Goal: Task Accomplishment & Management: Manage account settings

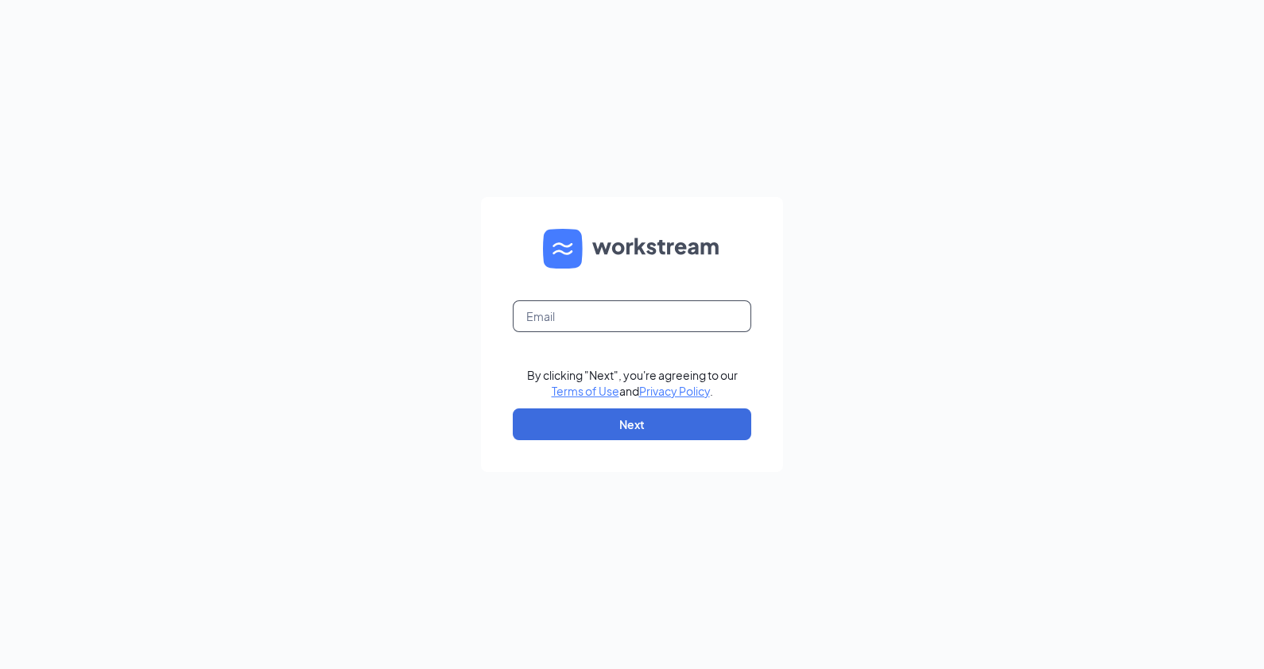
click at [583, 321] on input "text" at bounding box center [632, 317] width 239 height 32
type input "steve.sharp@msventuresco.com"
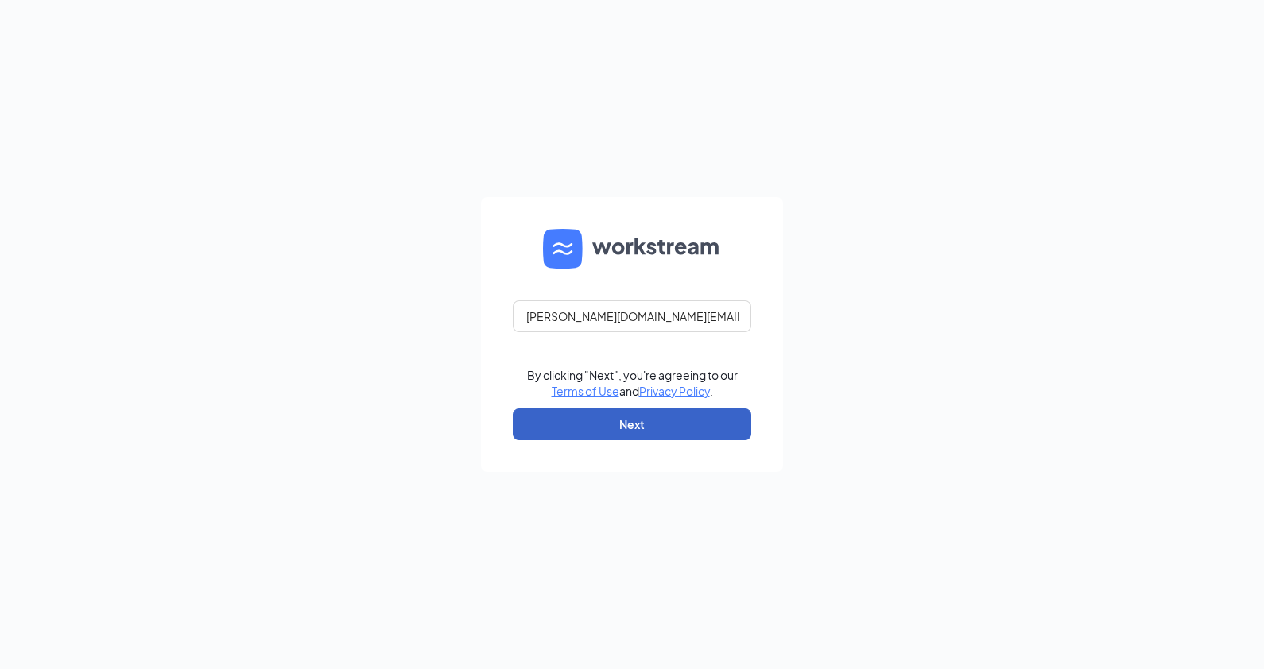
click at [628, 414] on button "Next" at bounding box center [632, 425] width 239 height 32
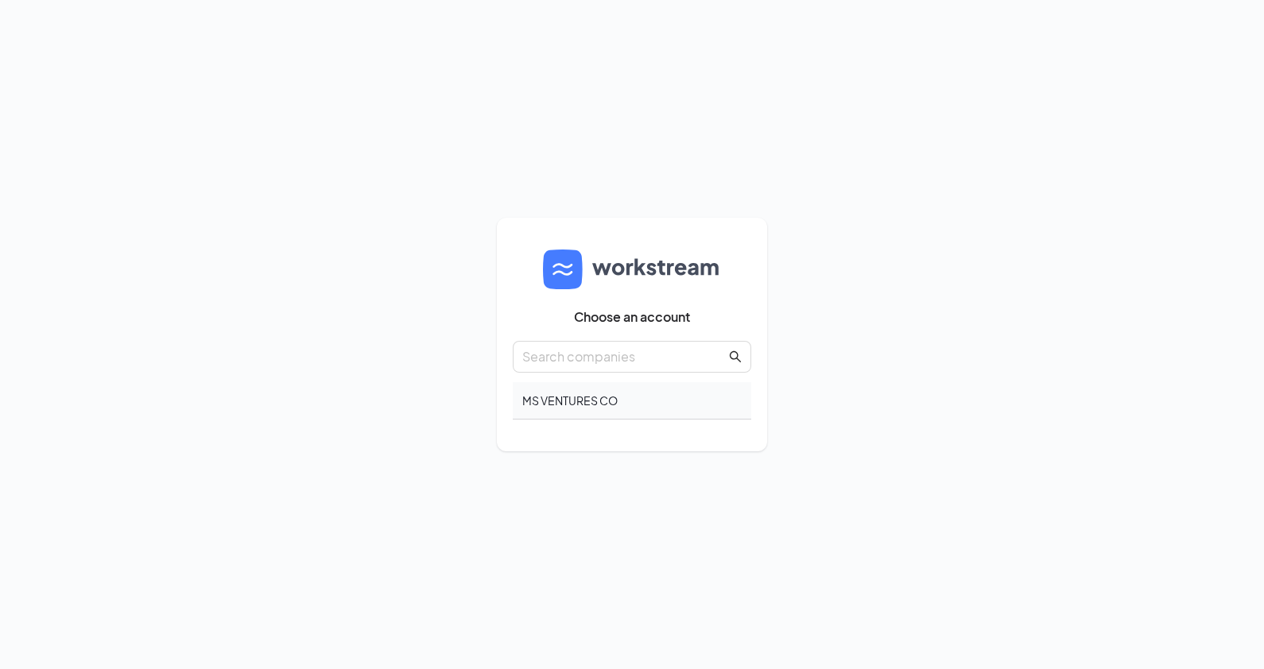
click at [618, 406] on div "MS VENTURES CO" at bounding box center [632, 400] width 239 height 37
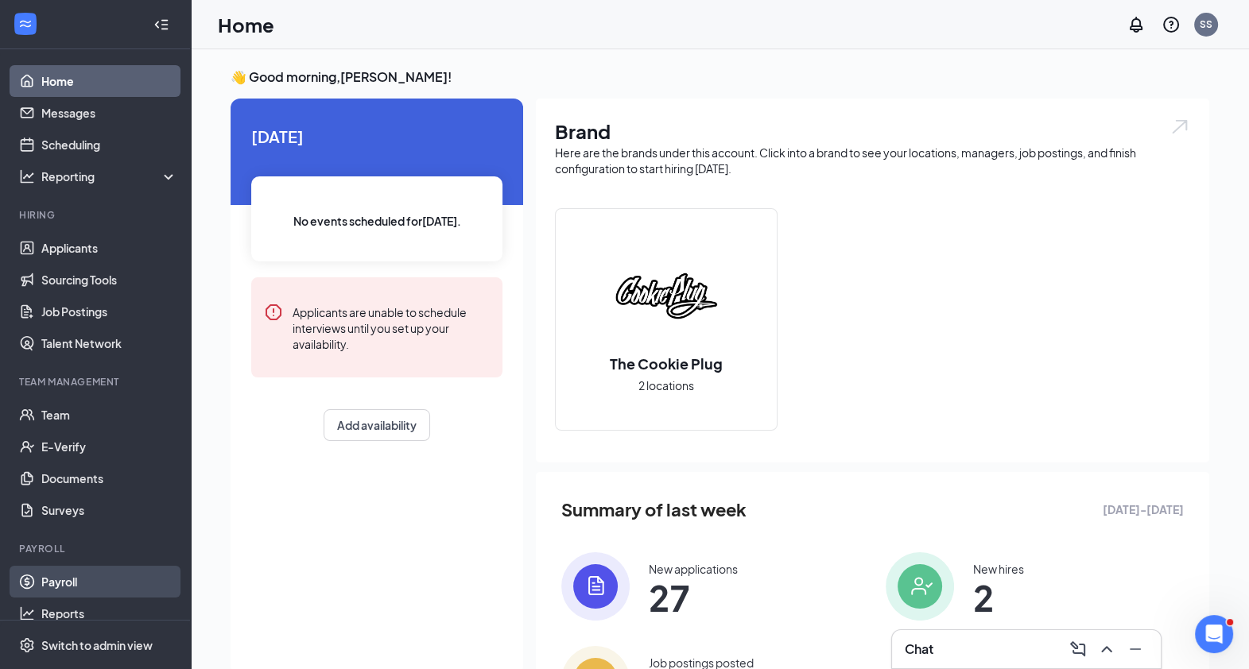
click at [83, 580] on link "Payroll" at bounding box center [109, 582] width 136 height 32
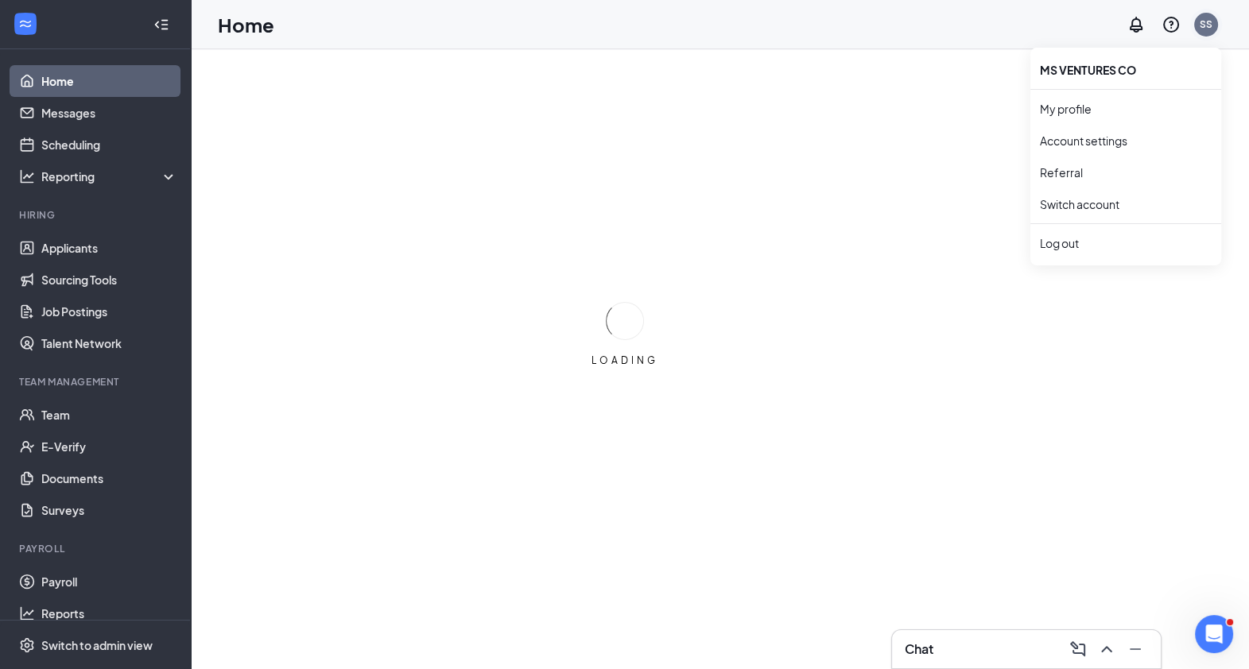
click at [1216, 31] on div "SS" at bounding box center [1206, 25] width 32 height 32
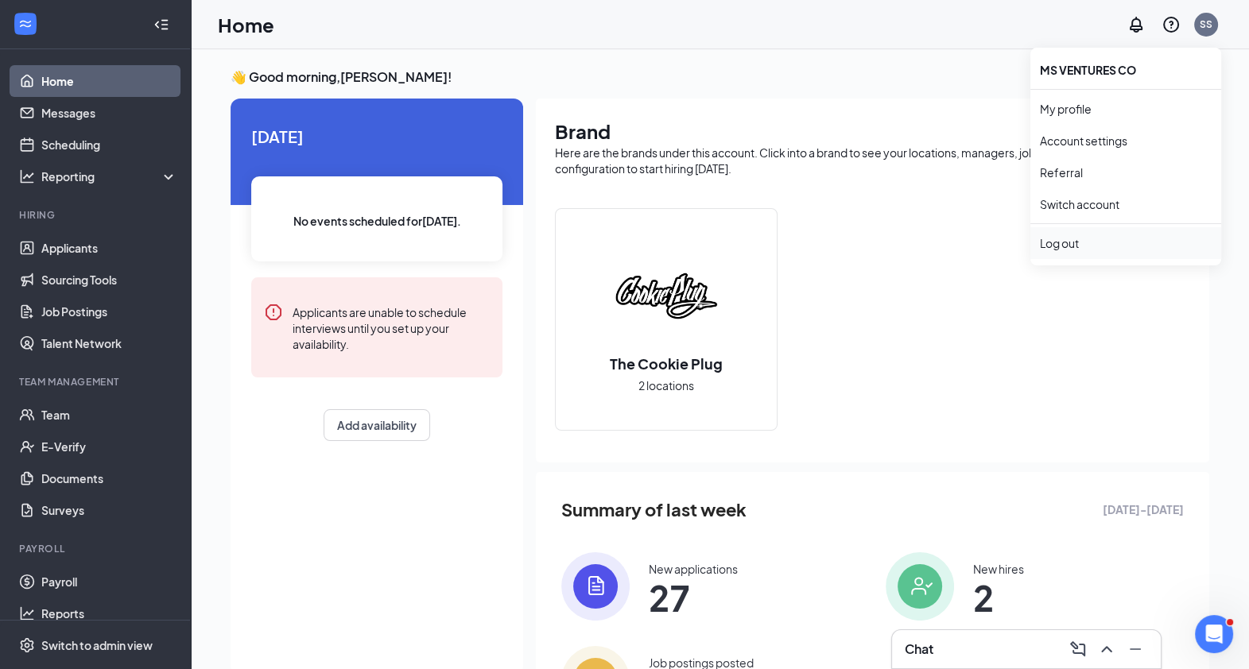
click at [1061, 239] on div "Log out" at bounding box center [1126, 243] width 172 height 16
